Goal: Transaction & Acquisition: Book appointment/travel/reservation

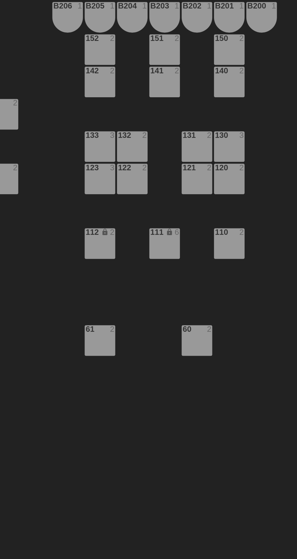
click at [89, 190] on div "62 2" at bounding box center [90, 190] width 21 height 21
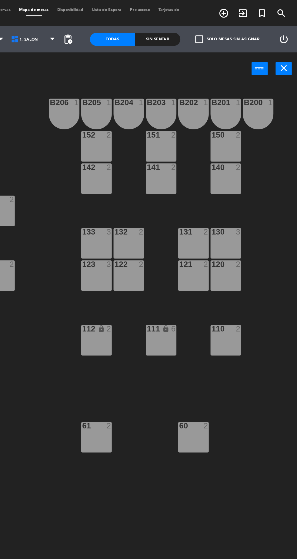
click at [243, 9] on icon "add_circle_outline" at bounding box center [245, 8] width 7 height 7
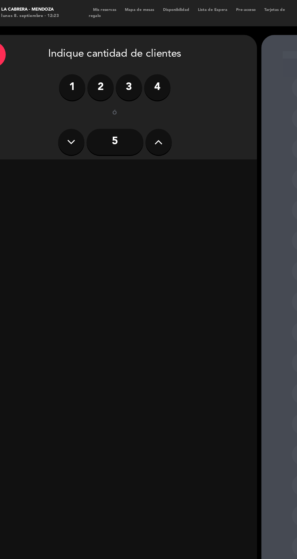
click at [81, 59] on label "2" at bounding box center [87, 60] width 18 height 18
click at [64, 118] on div "Almuerzo" at bounding box center [49, 119] width 93 height 12
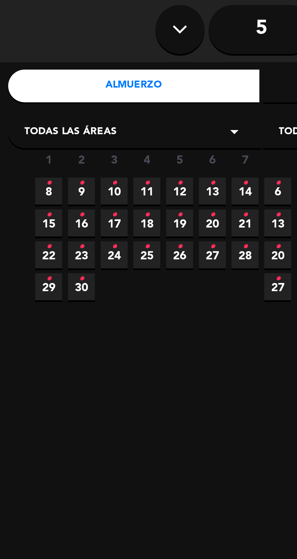
click at [15, 158] on span "8 •" at bounding box center [18, 158] width 10 height 10
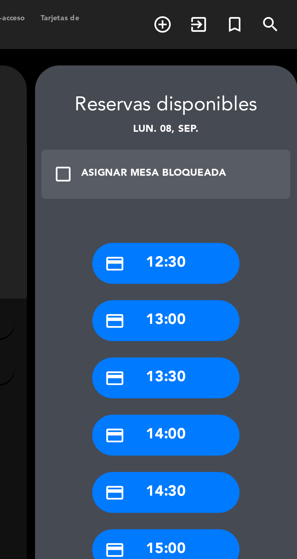
click at [295, 160] on div "credit_card 12:30 credit_card 13:00 credit_card 13:30 credit_card 14:00 credit_…" at bounding box center [246, 302] width 97 height 449
click at [260, 140] on div "credit_card 13:30" at bounding box center [247, 139] width 54 height 15
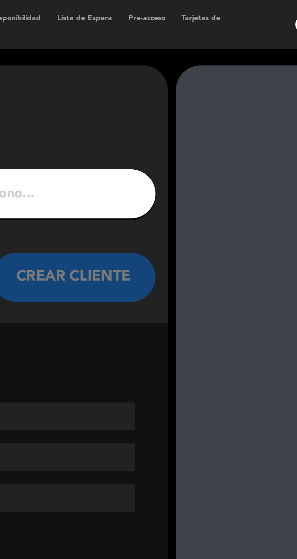
click at [173, 70] on input "1" at bounding box center [97, 72] width 179 height 8
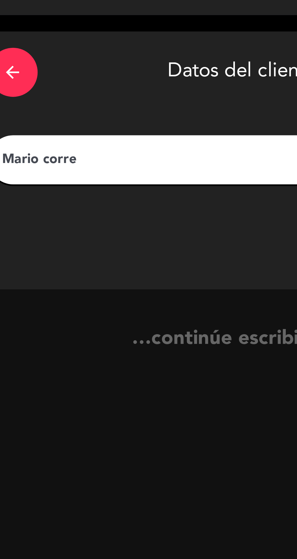
type input "[PERSON_NAME]"
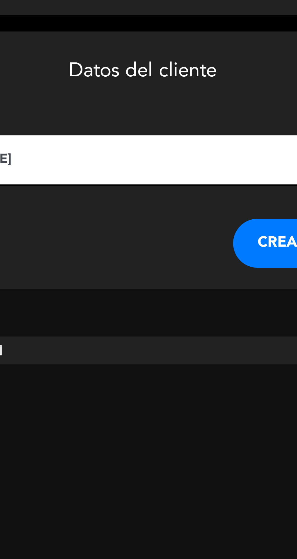
click at [138, 100] on button "CREAR CLIENTE" at bounding box center [160, 103] width 61 height 18
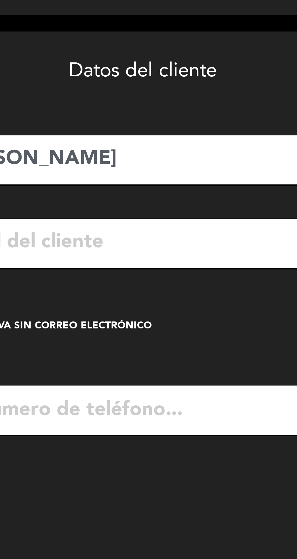
click at [85, 133] on div "Crear reserva sin correo electrónico" at bounding box center [59, 133] width 82 height 6
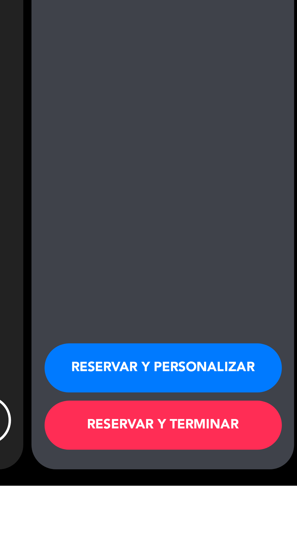
click at [259, 545] on button "RESERVAR Y TERMINAR" at bounding box center [247, 536] width 88 height 18
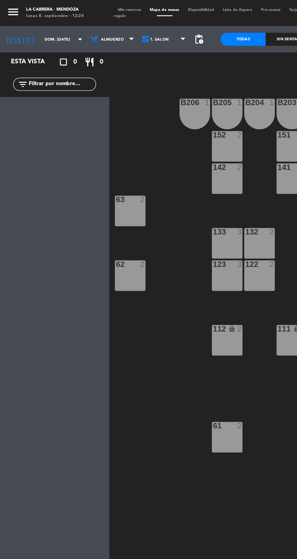
click at [28, 27] on input "dom. [DATE]" at bounding box center [47, 27] width 38 height 9
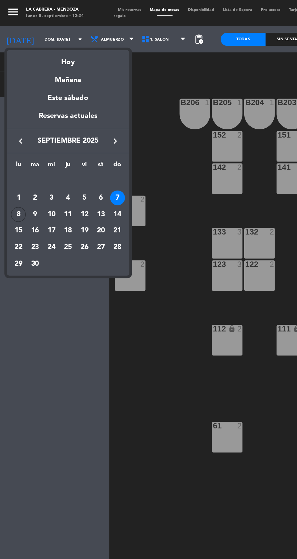
click at [13, 148] on div "8" at bounding box center [13, 149] width 10 height 10
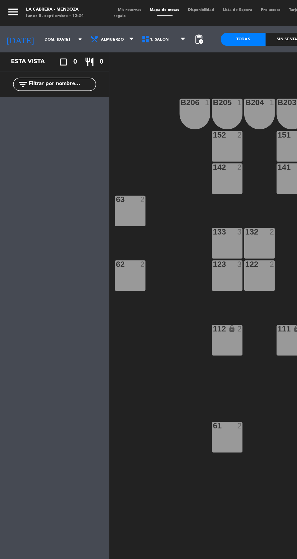
type input "lun. [DATE]"
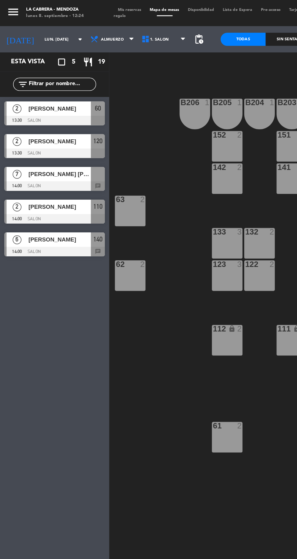
click at [45, 78] on span "[PERSON_NAME]" at bounding box center [41, 75] width 43 height 6
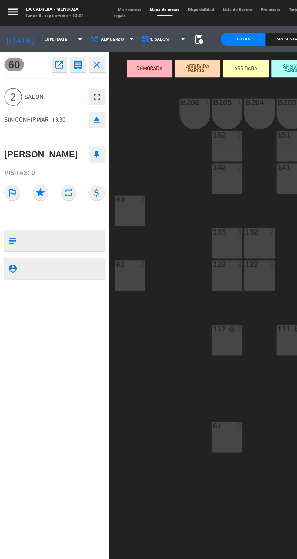
click at [51, 166] on textarea at bounding box center [43, 166] width 58 height 13
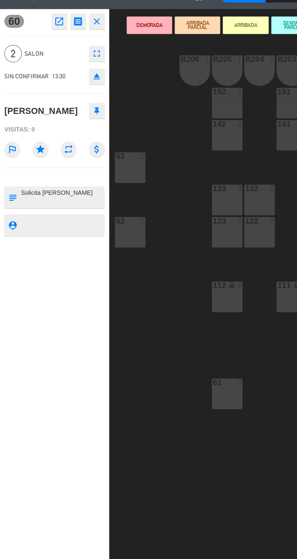
click at [57, 171] on textarea at bounding box center [43, 166] width 58 height 13
type textarea "Solicita [PERSON_NAME]"
click at [35, 220] on div "60 open_in_new receipt 1:30 PM lun., [DATE] 2 personas [PERSON_NAME] Mesa 60 cl…" at bounding box center [38, 297] width 76 height 522
click at [124, 257] on div "B206 1 B205 1 B204 1 B203 1 B202 1 B201 1 B200 1 150 6 14:00 151 2 152 2 140 6 …" at bounding box center [188, 329] width 218 height 543
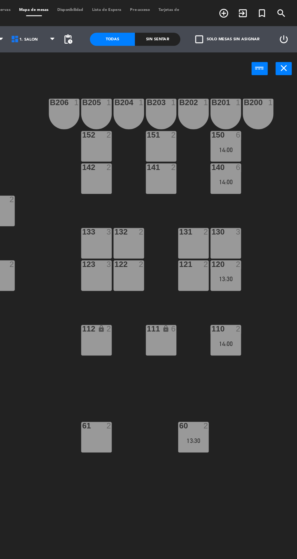
click at [244, 9] on icon "add_circle_outline" at bounding box center [245, 8] width 7 height 7
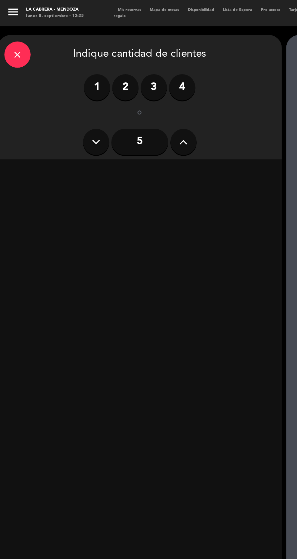
click at [83, 64] on label "2" at bounding box center [87, 60] width 18 height 18
click at [57, 122] on div "Almuerzo" at bounding box center [49, 119] width 93 height 12
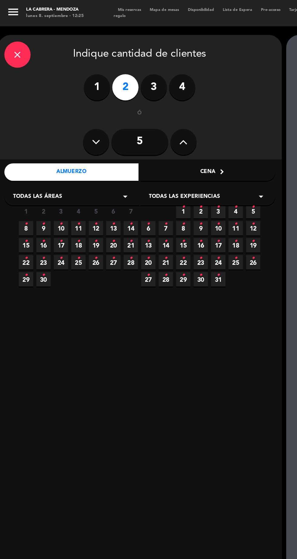
click at [42, 159] on icon "•" at bounding box center [42, 155] width 2 height 10
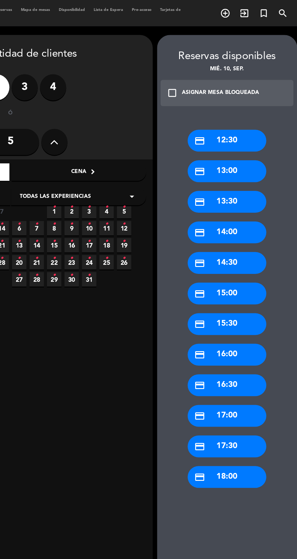
click at [253, 138] on div "credit_card 13:30" at bounding box center [247, 139] width 54 height 15
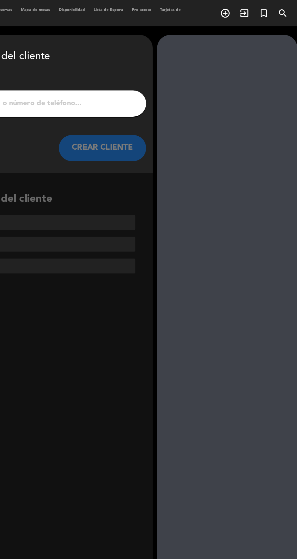
click at [155, 69] on input "1" at bounding box center [97, 72] width 179 height 8
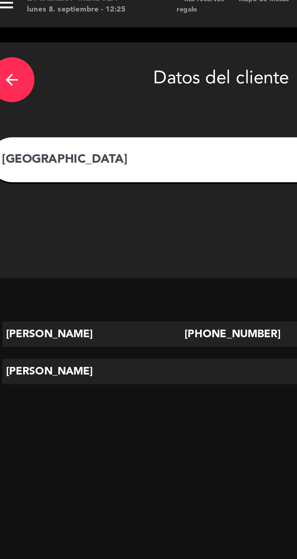
click at [86, 73] on input "[GEOGRAPHIC_DATA]" at bounding box center [97, 72] width 179 height 8
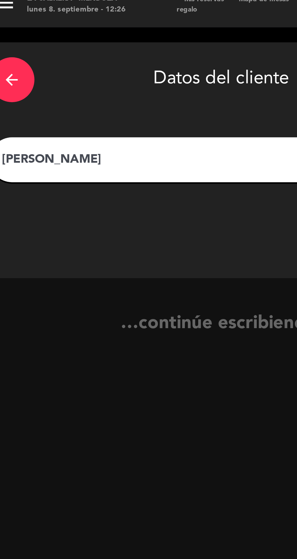
type input "[PERSON_NAME]"
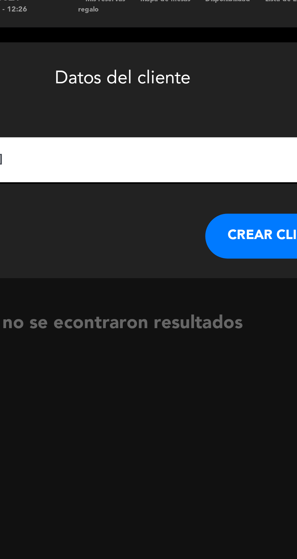
click at [149, 102] on button "CREAR CLIENTE" at bounding box center [160, 103] width 61 height 18
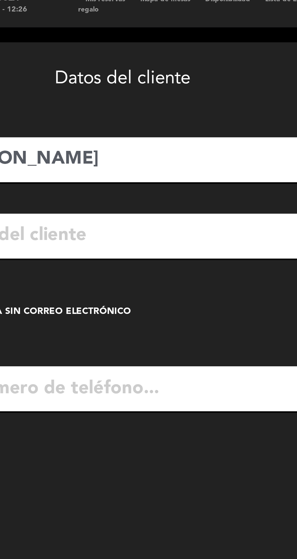
click at [126, 162] on input "tel" at bounding box center [105, 164] width 172 height 18
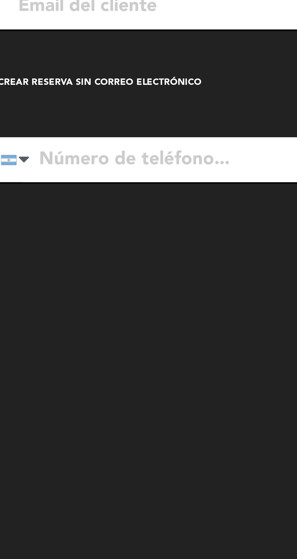
click at [104, 166] on input "tel" at bounding box center [105, 164] width 172 height 18
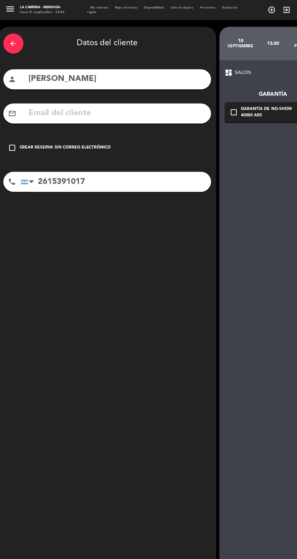
scroll to position [22, 0]
type input "2615391017"
click at [67, 124] on div "check_box_outline_blank Crear reserva sin correo electrónico" at bounding box center [97, 133] width 188 height 18
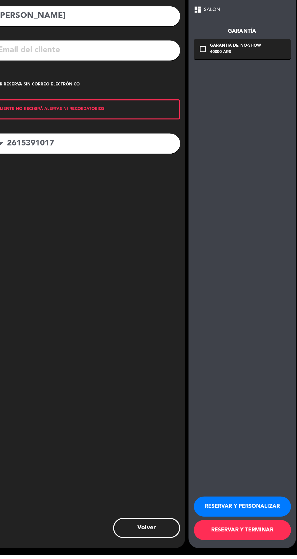
scroll to position [0, 0]
click at [237, 545] on button "RESERVAR Y TERMINAR" at bounding box center [247, 536] width 88 height 18
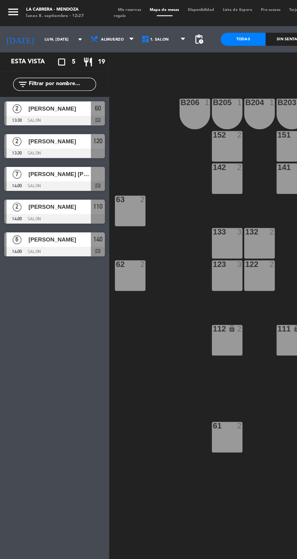
click at [40, 78] on span "[PERSON_NAME]" at bounding box center [41, 75] width 43 height 6
click at [87, 7] on span "Mis reservas" at bounding box center [90, 6] width 22 height 3
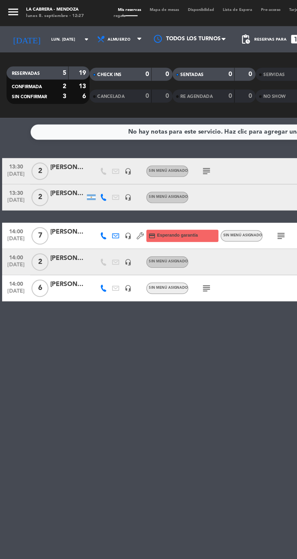
click at [40, 116] on div "[PERSON_NAME]" at bounding box center [47, 116] width 24 height 7
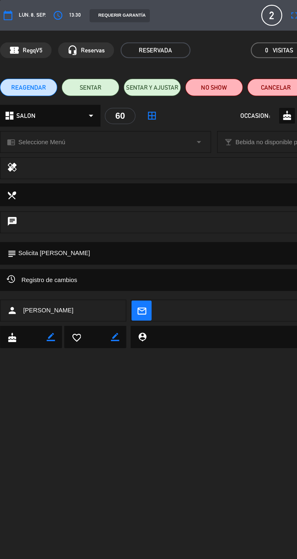
click at [21, 62] on span "REAGENDAR" at bounding box center [20, 61] width 24 height 6
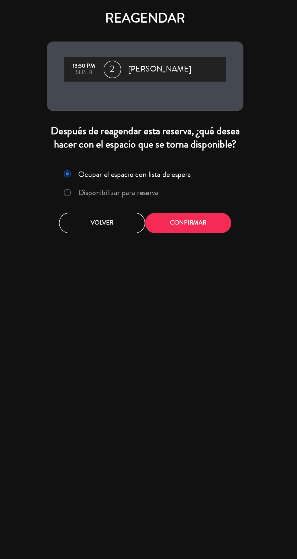
click at [144, 136] on label "Disponibilizar para reserva" at bounding box center [130, 133] width 56 height 5
click at [186, 161] on button "Confirmar" at bounding box center [178, 154] width 60 height 14
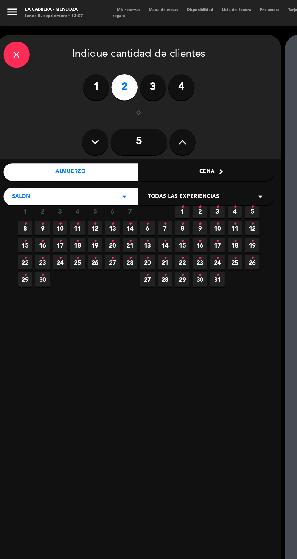
click at [18, 158] on icon "•" at bounding box center [18, 155] width 2 height 10
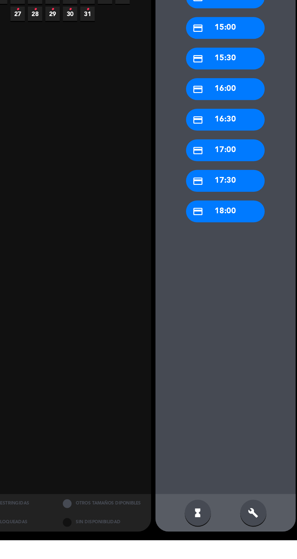
click at [265, 549] on div "build" at bounding box center [266, 539] width 18 height 18
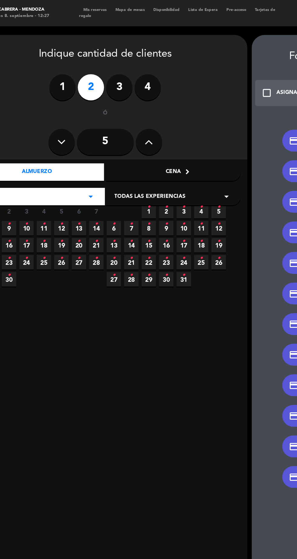
click at [150, 121] on div "Cena" at bounding box center [143, 119] width 93 height 12
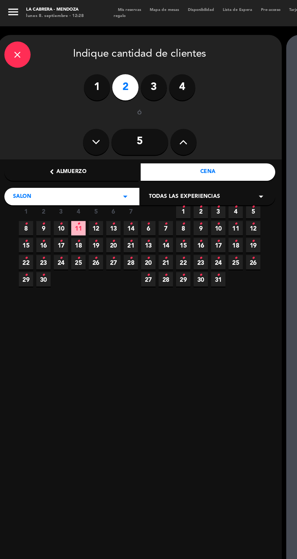
click at [18, 158] on icon "•" at bounding box center [18, 155] width 2 height 10
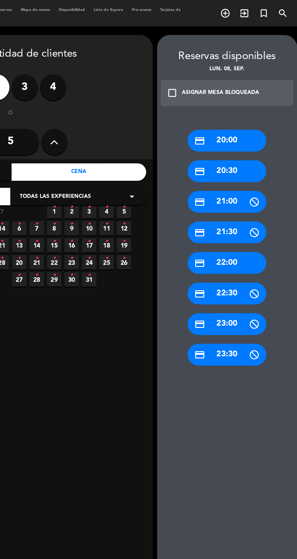
click at [252, 123] on div "credit_card 20:30" at bounding box center [247, 118] width 54 height 15
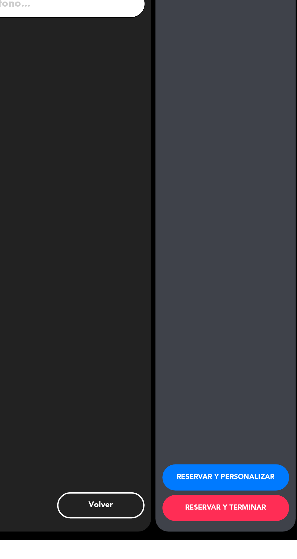
click at [256, 524] on button "RESERVAR Y PERSONALIZAR" at bounding box center [247, 515] width 88 height 18
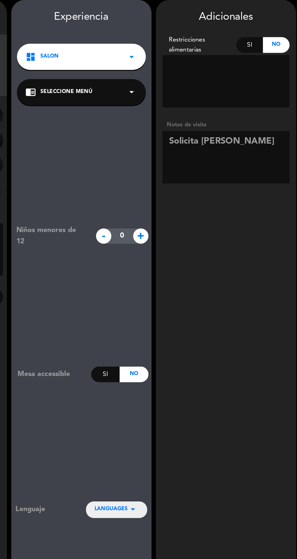
click at [254, 125] on textarea at bounding box center [247, 133] width 88 height 36
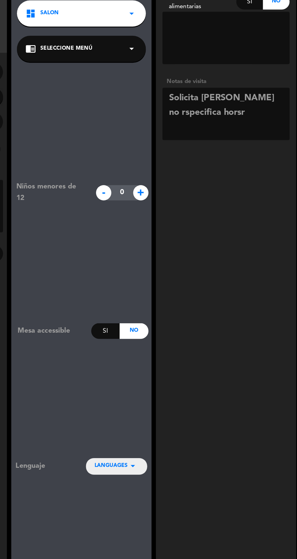
click at [91, 244] on div "Reserva confirmada lunes 8, [DATE] 20:30 2 personas person [PERSON_NAME] phone …" at bounding box center [46, 294] width 97 height 528
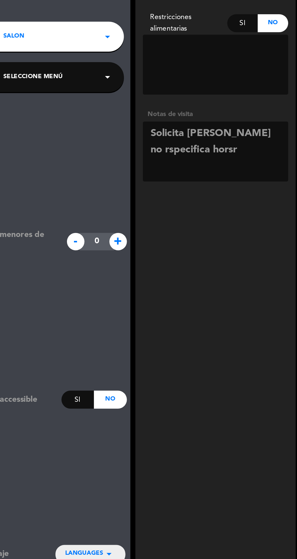
click at [246, 134] on textarea at bounding box center [247, 133] width 88 height 36
click at [116, 206] on div "Niños menores de 12 - 0 + Mesa accessible Si No Lenguaje LANGUAGES arrow_drop_d…" at bounding box center [146, 327] width 97 height 461
click at [116, 196] on div "Niños menores de 12" at bounding box center [125, 188] width 57 height 16
click at [250, 143] on textarea at bounding box center [247, 133] width 88 height 36
click at [269, 120] on textarea at bounding box center [247, 133] width 88 height 36
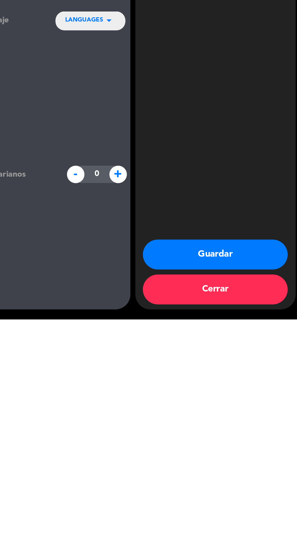
scroll to position [43, 0]
type textarea "Solicita [PERSON_NAME] no especfica horario"
click at [261, 519] on button "Guardar" at bounding box center [247, 519] width 88 height 18
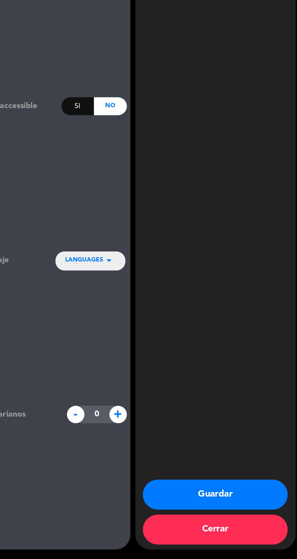
scroll to position [0, 0]
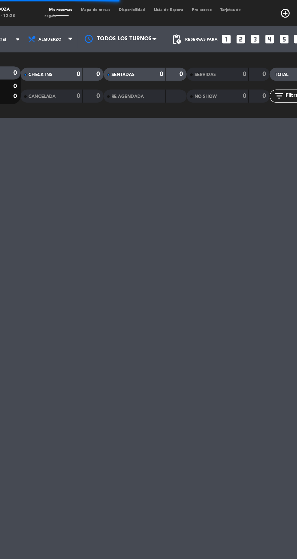
click at [49, 133] on div "menu [PERSON_NAME] lunes 8. septiembre - 12:28 Mis reservas Mapa de mesas Dispo…" at bounding box center [148, 279] width 297 height 559
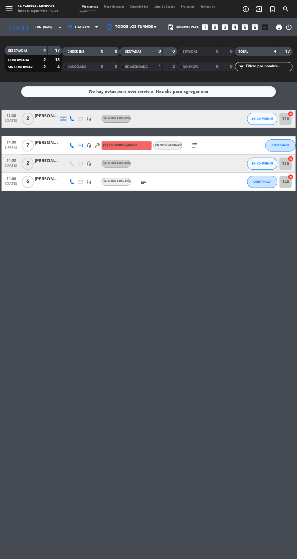
scroll to position [16, 0]
click at [6, 163] on span "[DATE]" at bounding box center [11, 166] width 15 height 7
click at [5, 148] on span "[DATE]" at bounding box center [11, 148] width 15 height 7
click at [293, 338] on div "No hay notas para este servicio. Haz clic para agregar una 13:30 [DATE] 2 [PERS…" at bounding box center [148, 320] width 297 height 477
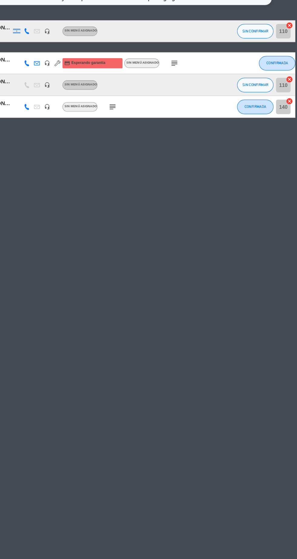
scroll to position [0, 0]
click at [292, 374] on div "No hay notas para este servicio. Haz clic para agregar una 13:30 [DATE] 2 [PERS…" at bounding box center [148, 320] width 297 height 477
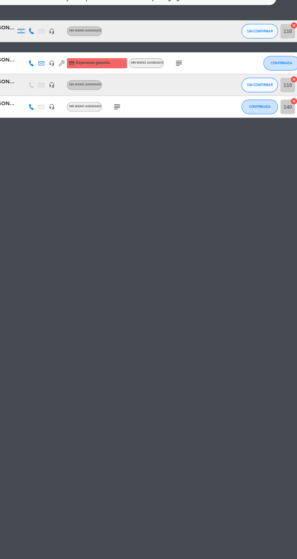
scroll to position [0, 0]
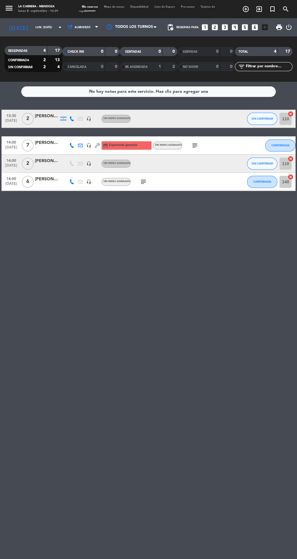
click at [295, 553] on div "No hay notas para este servicio. Haz clic para agregar una 13:30 [DATE] 2 [PERS…" at bounding box center [148, 320] width 297 height 477
click at [292, 306] on div "No hay notas para este servicio. Haz clic para agregar una 13:30 [DATE] 2 [PERS…" at bounding box center [148, 320] width 297 height 477
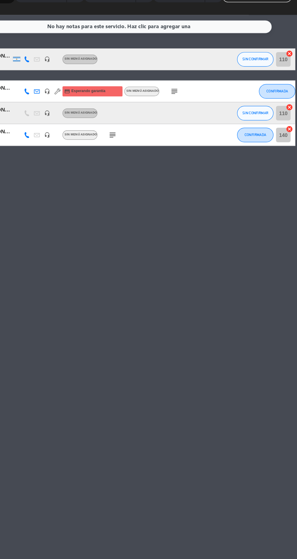
scroll to position [3, 0]
click at [296, 503] on div "No hay notas para este servicio. Haz clic para agregar una 13:30 [DATE] 2 [PERS…" at bounding box center [148, 320] width 297 height 477
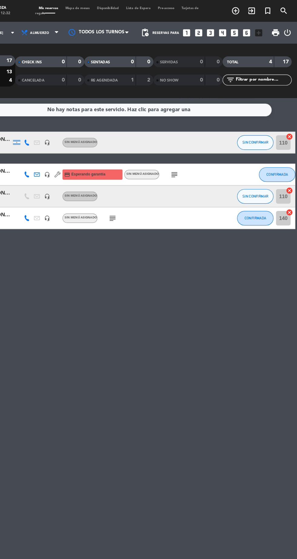
scroll to position [0, 0]
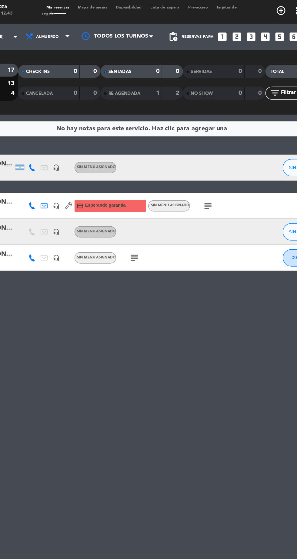
click at [224, 30] on icon "looks_3" at bounding box center [225, 27] width 8 height 8
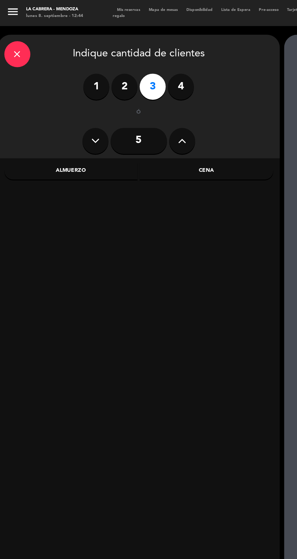
click at [124, 335] on div at bounding box center [96, 331] width 197 height 441
click at [55, 125] on div "Almuerzo" at bounding box center [49, 119] width 93 height 12
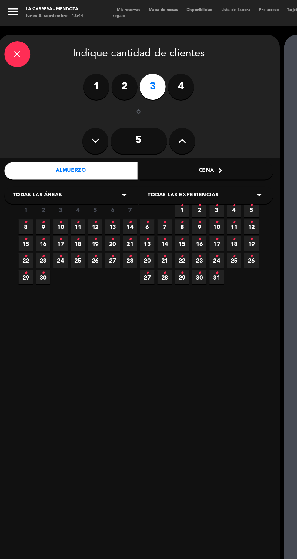
click at [18, 158] on icon "•" at bounding box center [18, 155] width 2 height 10
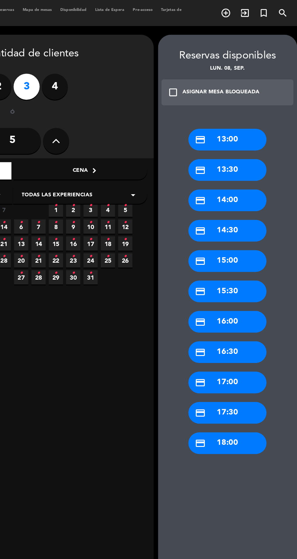
click at [248, 99] on div "credit_card 13:00" at bounding box center [247, 97] width 54 height 15
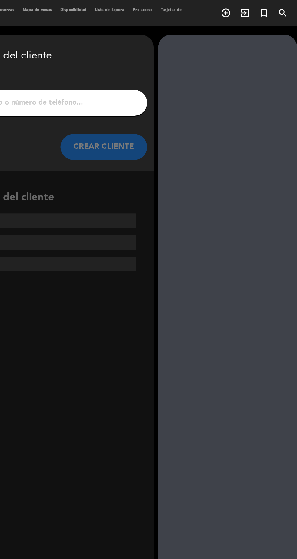
click at [161, 72] on input "1" at bounding box center [97, 72] width 179 height 8
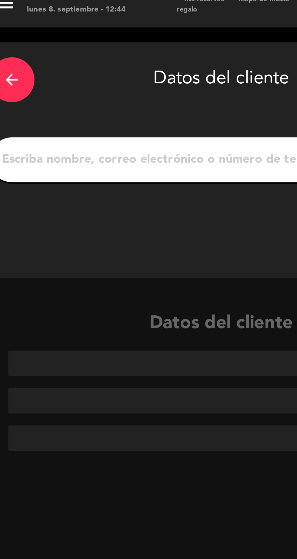
click at [81, 75] on input "1" at bounding box center [97, 72] width 179 height 8
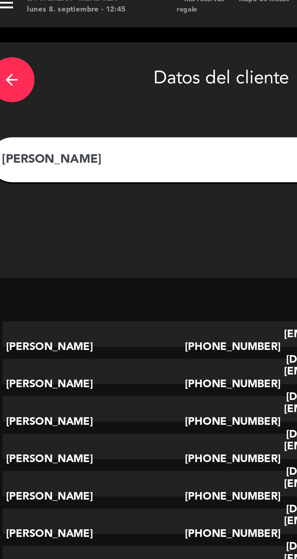
click at [73, 74] on input "[PERSON_NAME]" at bounding box center [97, 72] width 179 height 8
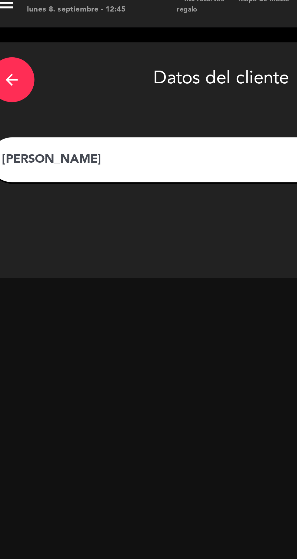
type input "[PERSON_NAME]"
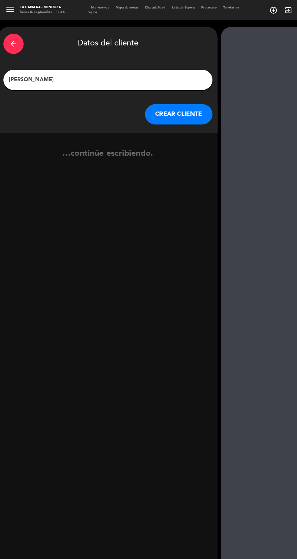
click at [151, 104] on button "CREAR CLIENTE" at bounding box center [160, 103] width 61 height 18
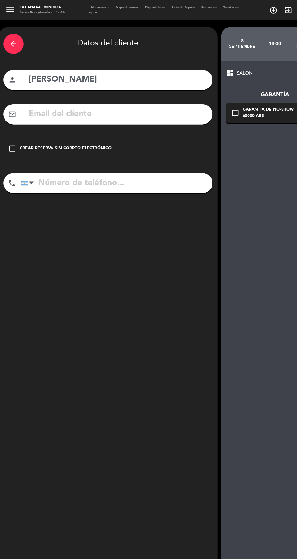
click at [78, 134] on div "Crear reserva sin correo electrónico" at bounding box center [59, 133] width 82 height 6
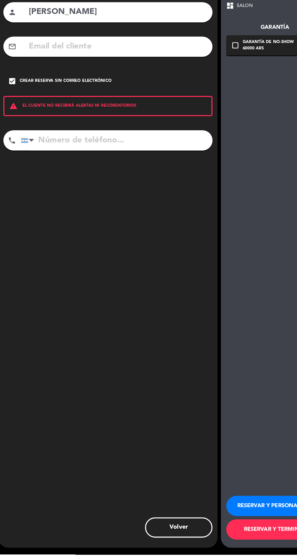
click at [234, 545] on button "RESERVAR Y TERMINAR" at bounding box center [247, 536] width 88 height 18
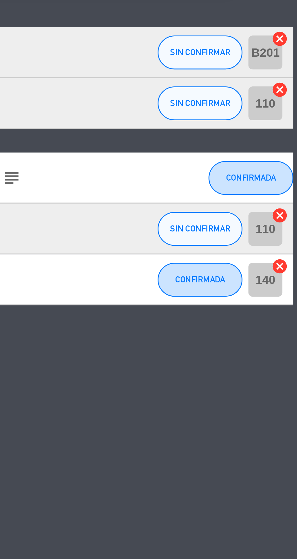
click at [289, 199] on input "140" at bounding box center [285, 200] width 12 height 12
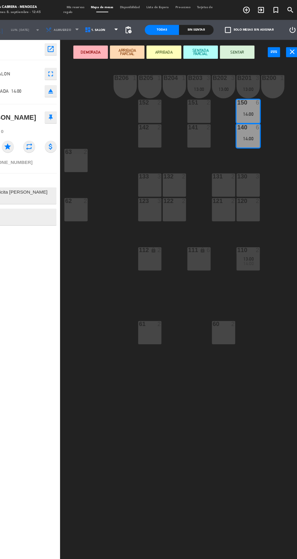
click at [244, 380] on div "B206 1 B205 1 B204 1 B203 3 13:00 B202 3 13:00 B201 3 13:00 B200 1 150 6 14:00 …" at bounding box center [188, 308] width 218 height 500
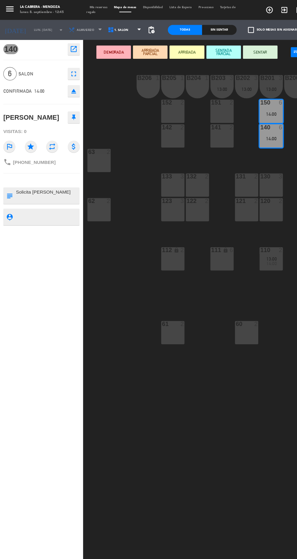
click at [110, 284] on div "B206 1 B205 1 B204 1 B203 3 13:00 B202 3 13:00 B201 3 13:00 B200 1 150 6 14:00 …" at bounding box center [188, 308] width 218 height 500
click at [108, 23] on span "1. SALON" at bounding box center [114, 27] width 36 height 13
click at [92, 6] on span "Mis reservas" at bounding box center [90, 6] width 22 height 3
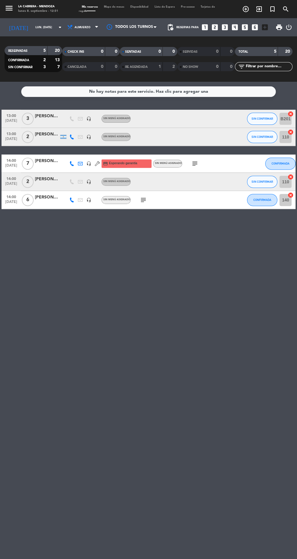
click at [196, 373] on div "No hay notas para este servicio. Haz clic para agregar una 13:00 [DATE] 3 [PERS…" at bounding box center [148, 320] width 297 height 477
